Goal: Information Seeking & Learning: Check status

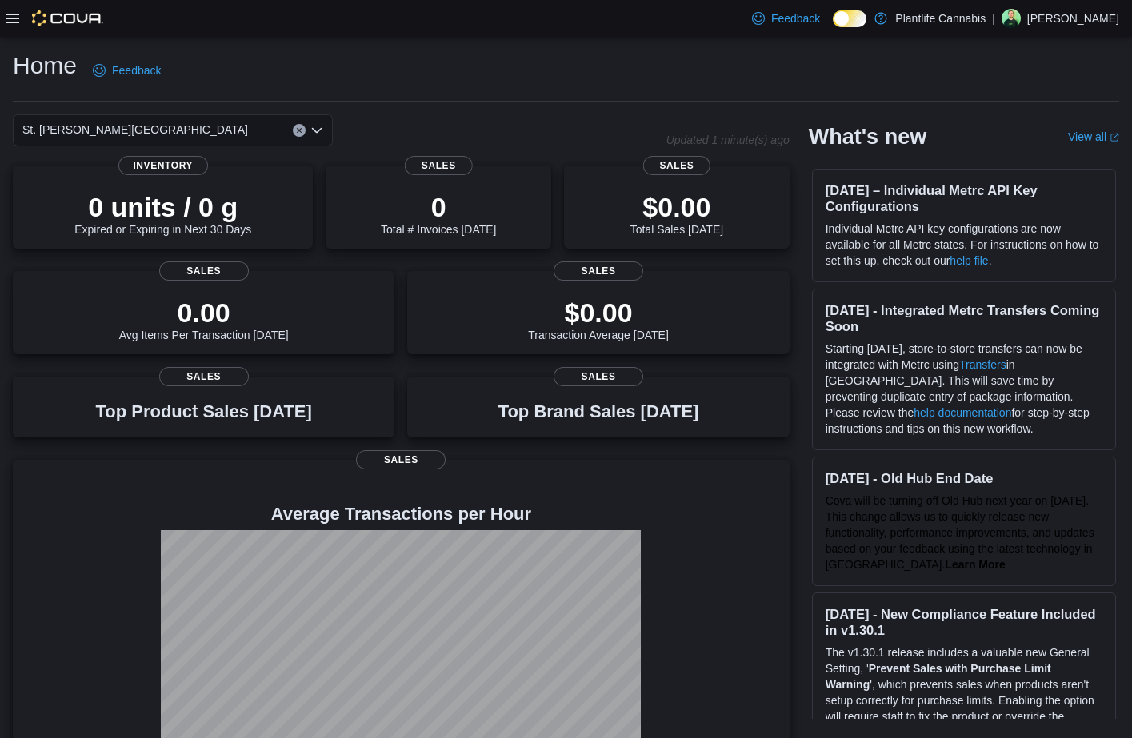
click at [10, 17] on icon at bounding box center [12, 18] width 13 height 13
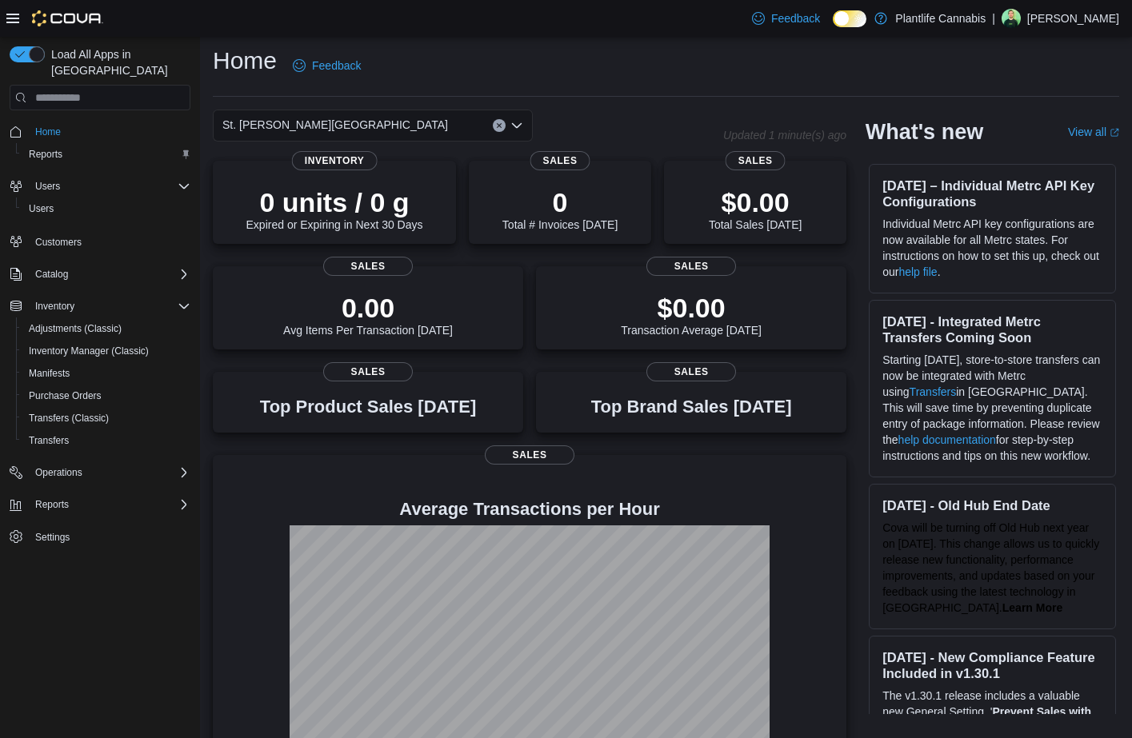
scroll to position [7, 0]
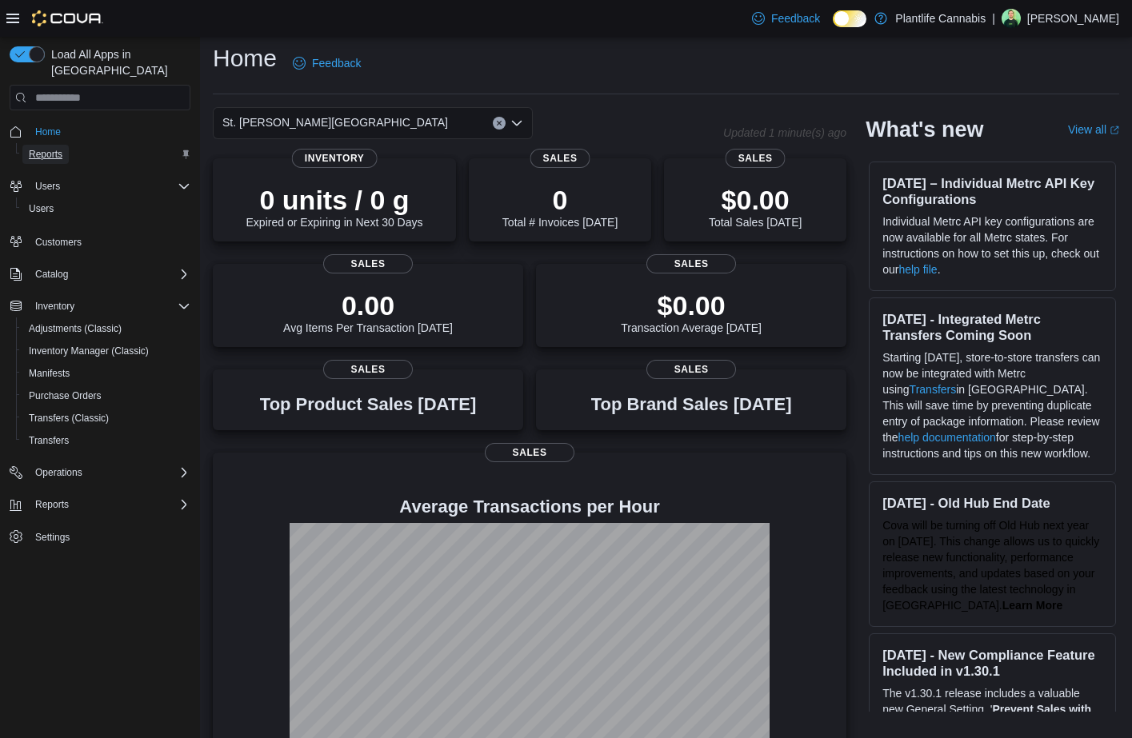
click at [44, 148] on span "Reports" at bounding box center [46, 154] width 34 height 13
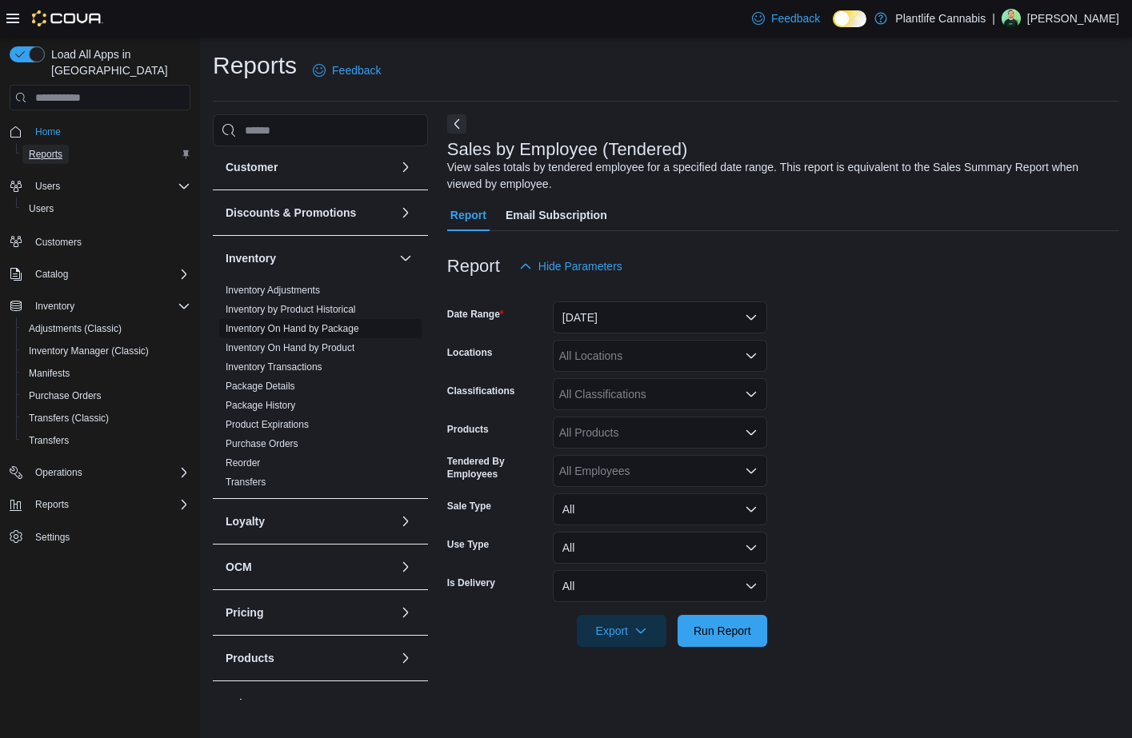
scroll to position [51, 0]
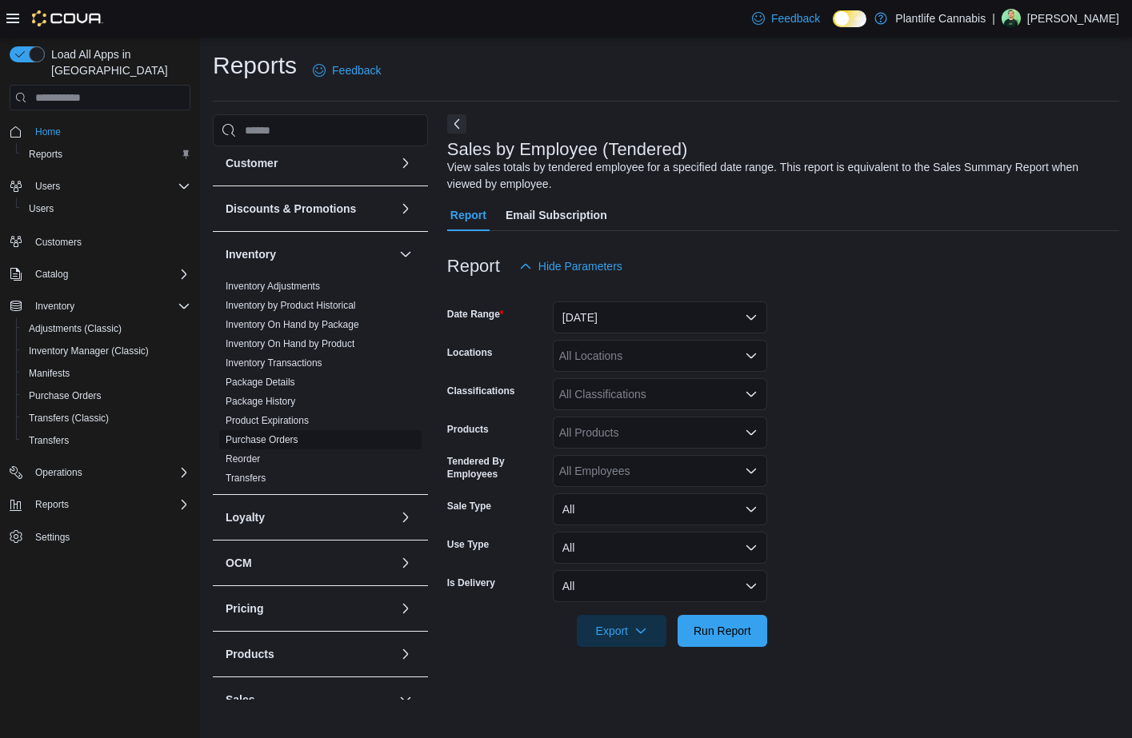
drag, startPoint x: 296, startPoint y: 437, endPoint x: 357, endPoint y: 430, distance: 61.1
click at [296, 438] on link "Purchase Orders" at bounding box center [262, 439] width 73 height 11
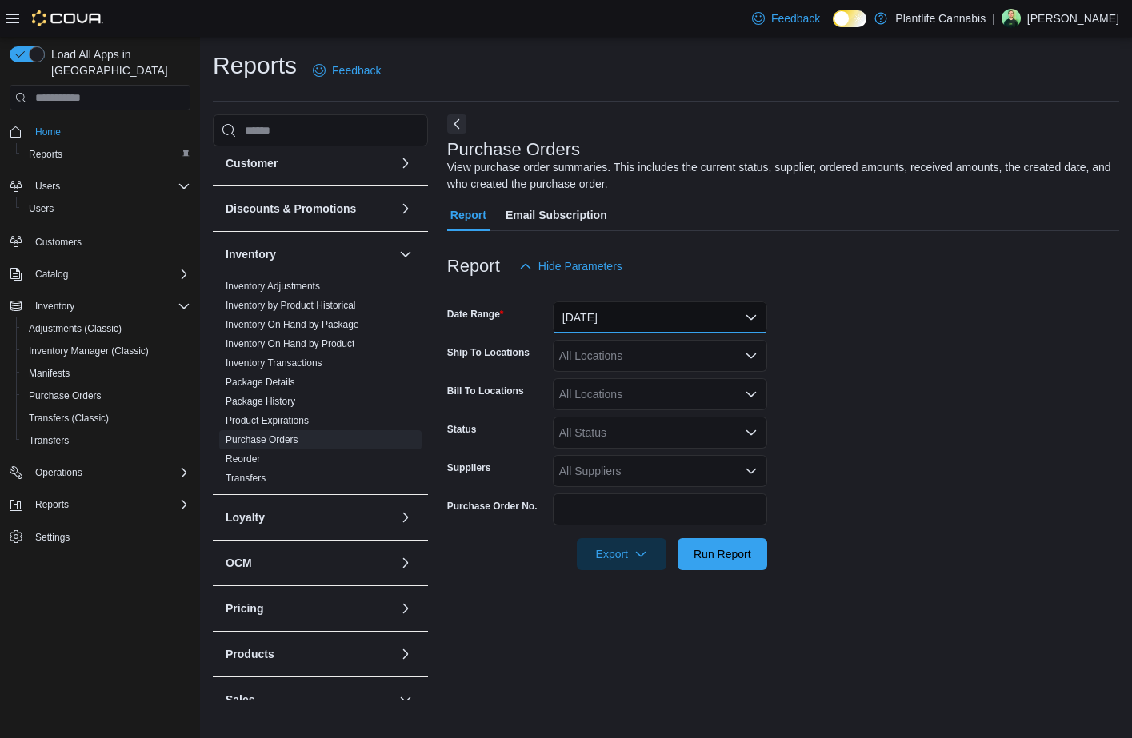
click at [614, 325] on button "Yesterday" at bounding box center [660, 318] width 214 height 32
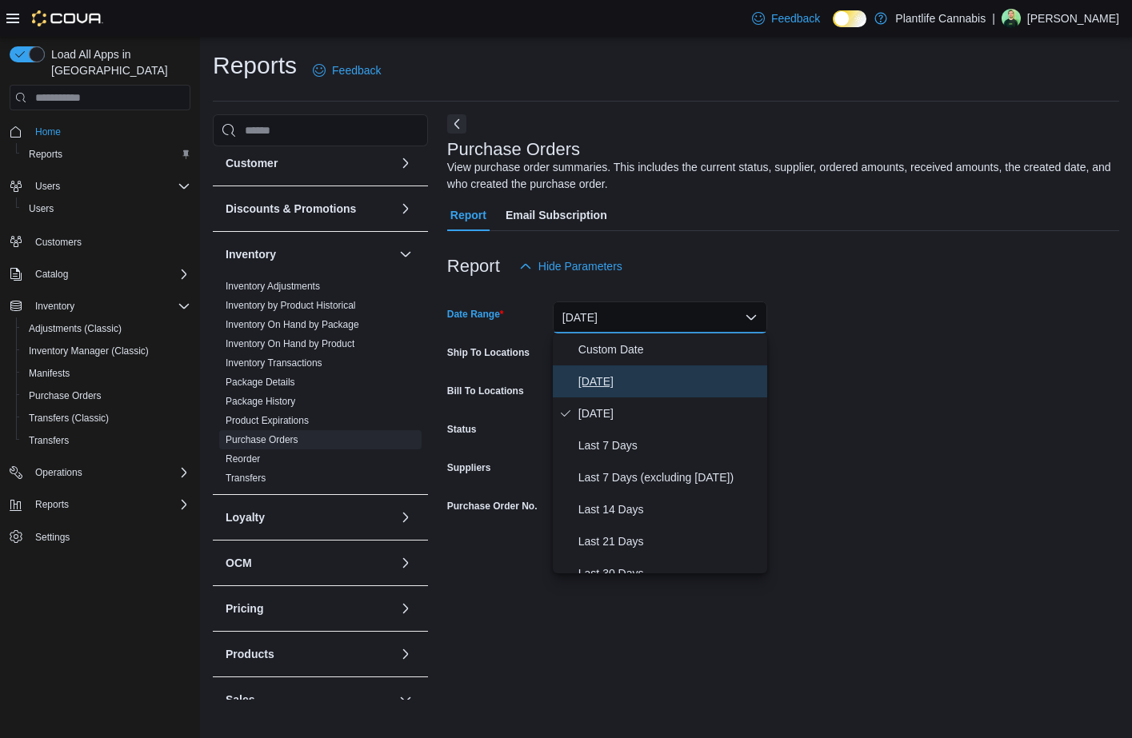
click at [622, 376] on span "Today" at bounding box center [669, 381] width 182 height 19
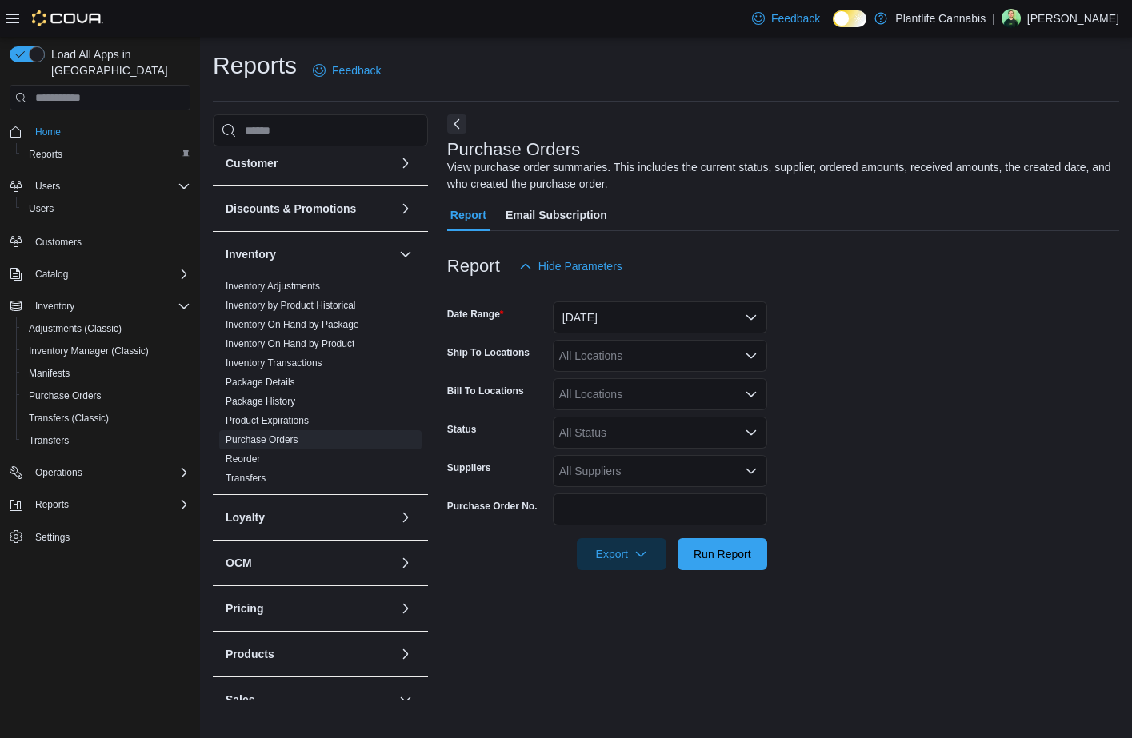
click at [618, 363] on div "All Locations" at bounding box center [660, 356] width 214 height 32
type input "***"
click at [638, 381] on span "St. [PERSON_NAME][GEOGRAPHIC_DATA]" at bounding box center [708, 383] width 226 height 16
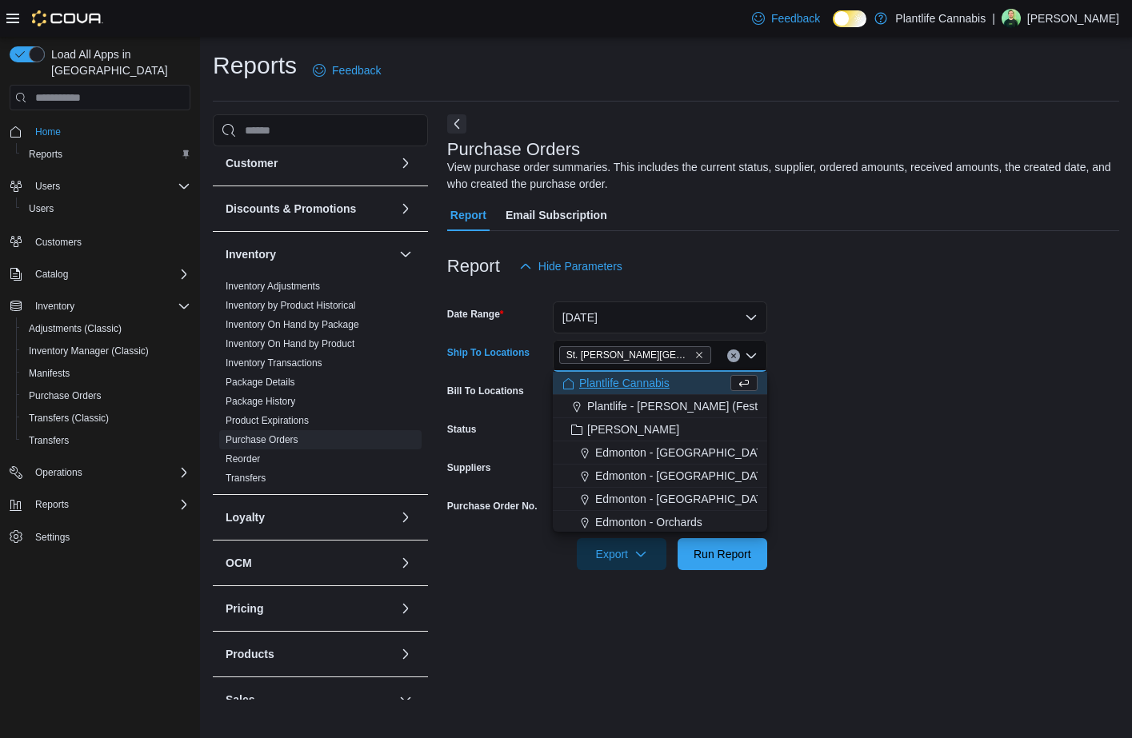
click at [861, 368] on form "Date Range Today Ship To Locations St. Albert - Jensen Lakes Combo box. Selecte…" at bounding box center [783, 426] width 672 height 288
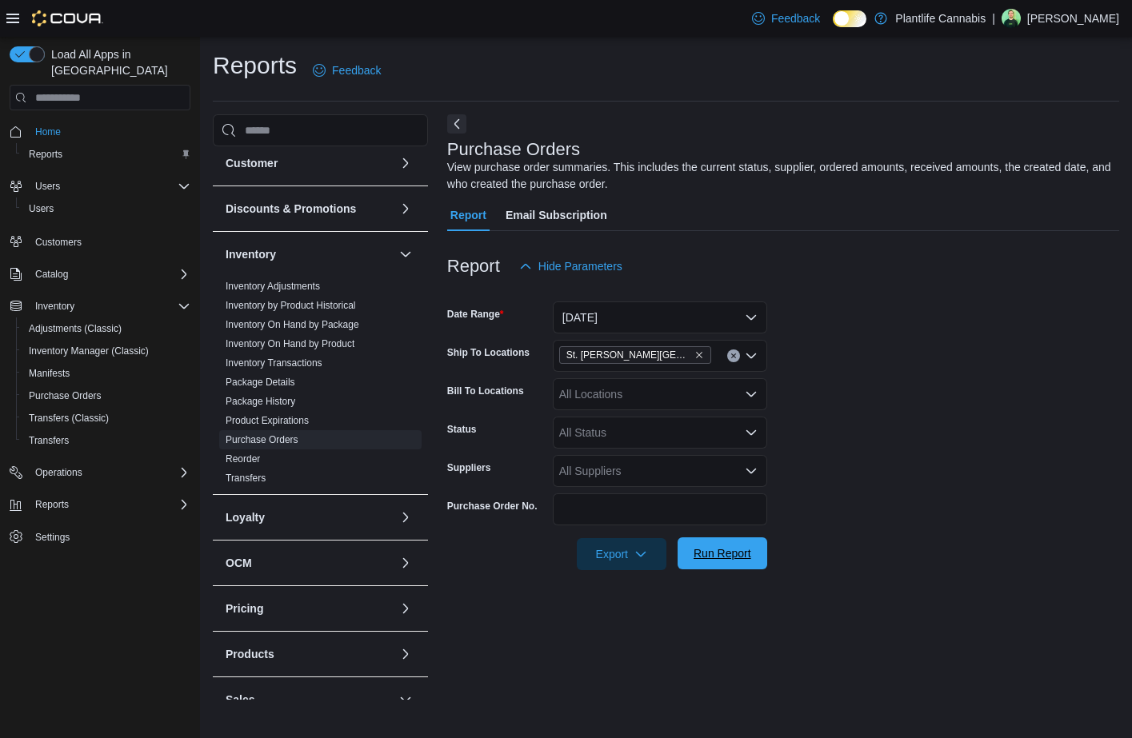
click at [758, 553] on button "Run Report" at bounding box center [723, 554] width 90 height 32
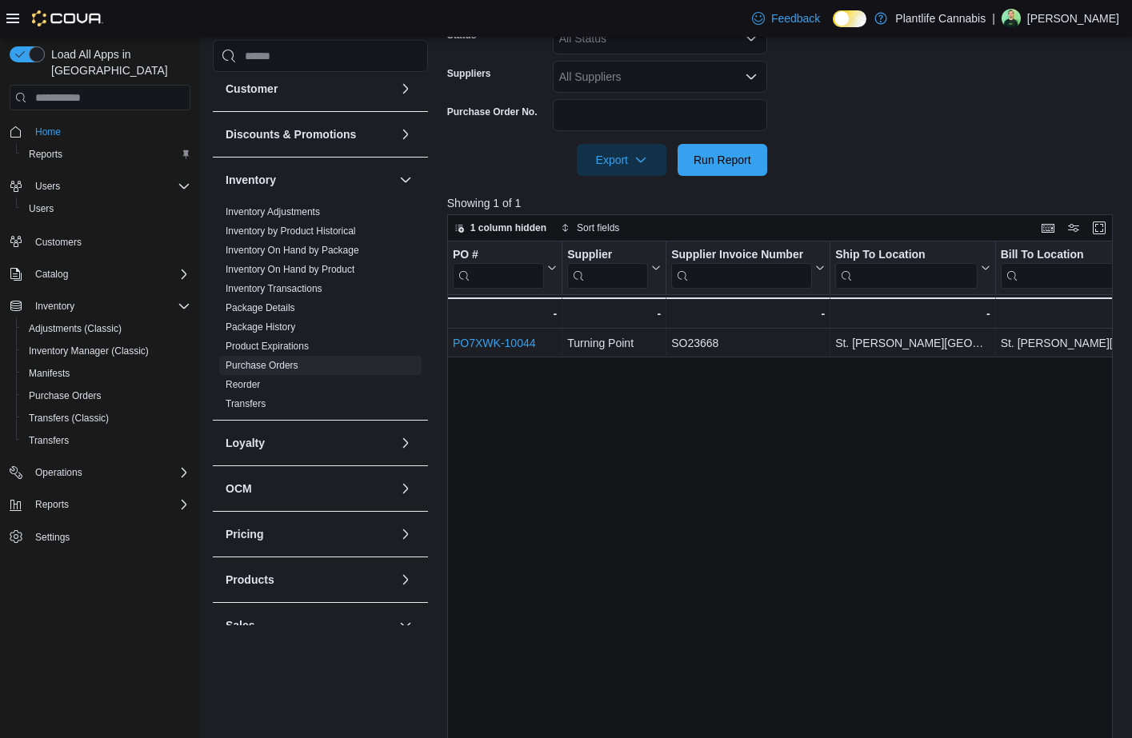
scroll to position [474, 0]
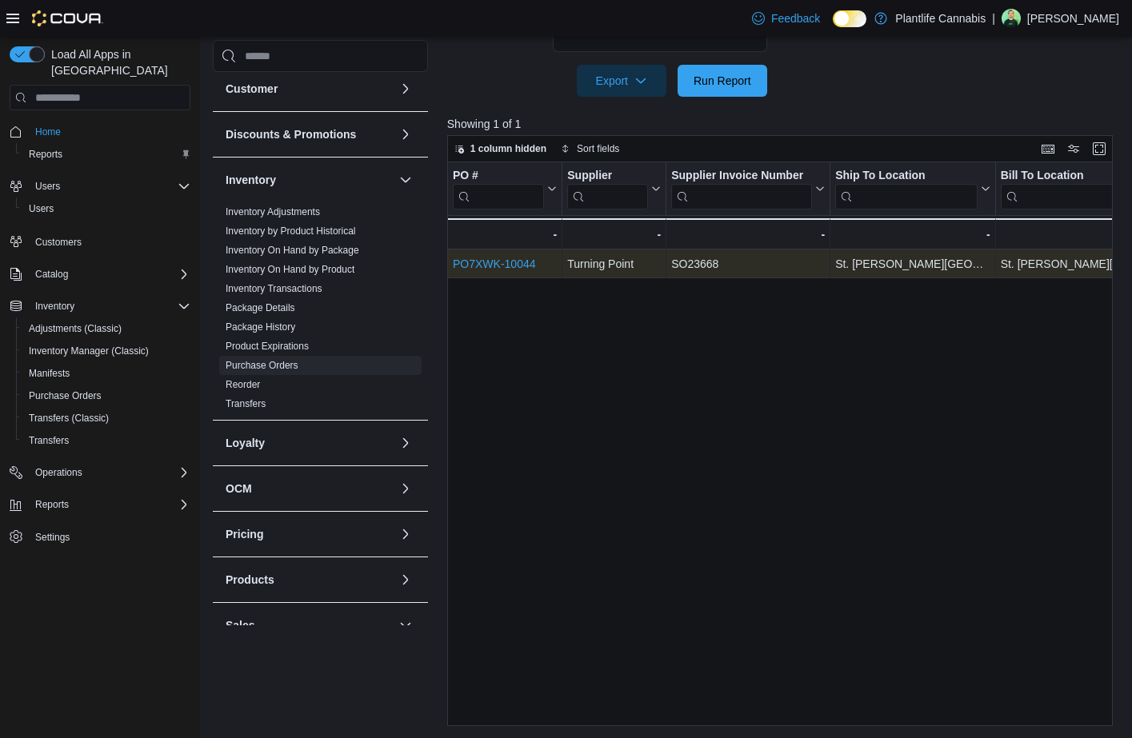
click at [502, 271] on div "PO7XWK-10044" at bounding box center [505, 263] width 104 height 19
click at [507, 262] on link "PO7XWK-10044" at bounding box center [494, 264] width 83 height 13
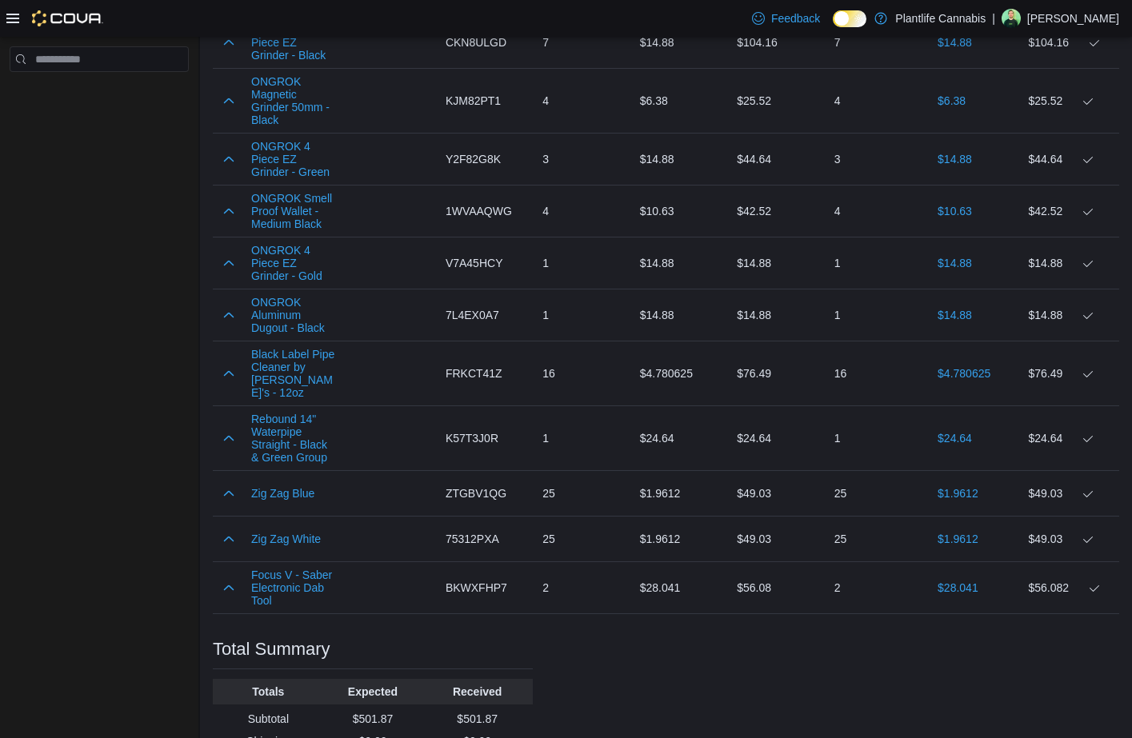
scroll to position [709, 0]
